Goal: Task Accomplishment & Management: Use online tool/utility

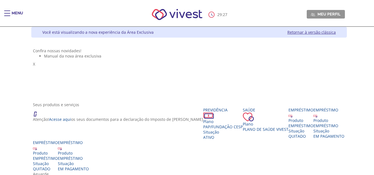
click at [29, 10] on div "29 : 27 Meu perfil Alterar Senha Sair" at bounding box center [187, 15] width 316 height 24
click at [5, 17] on div "Main header" at bounding box center [7, 16] width 6 height 11
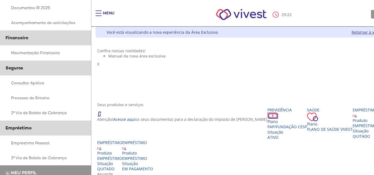
scroll to position [111, 0]
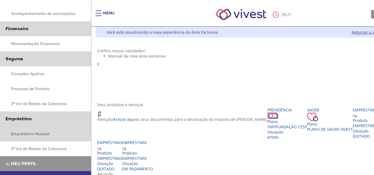
click at [45, 134] on link "Empréstimo Pessoal" at bounding box center [45, 134] width 91 height 15
